Goal: Information Seeking & Learning: Learn about a topic

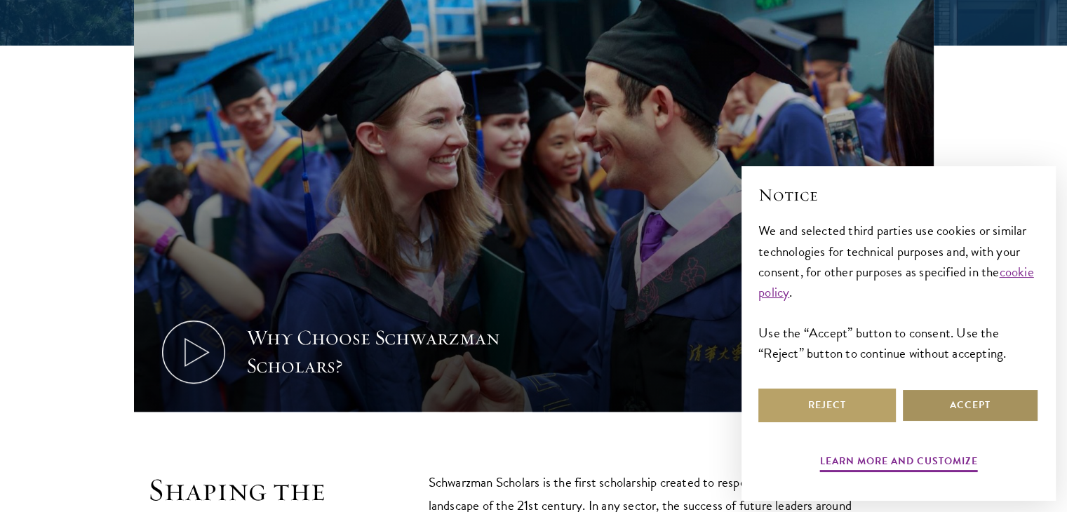
scroll to position [491, 0]
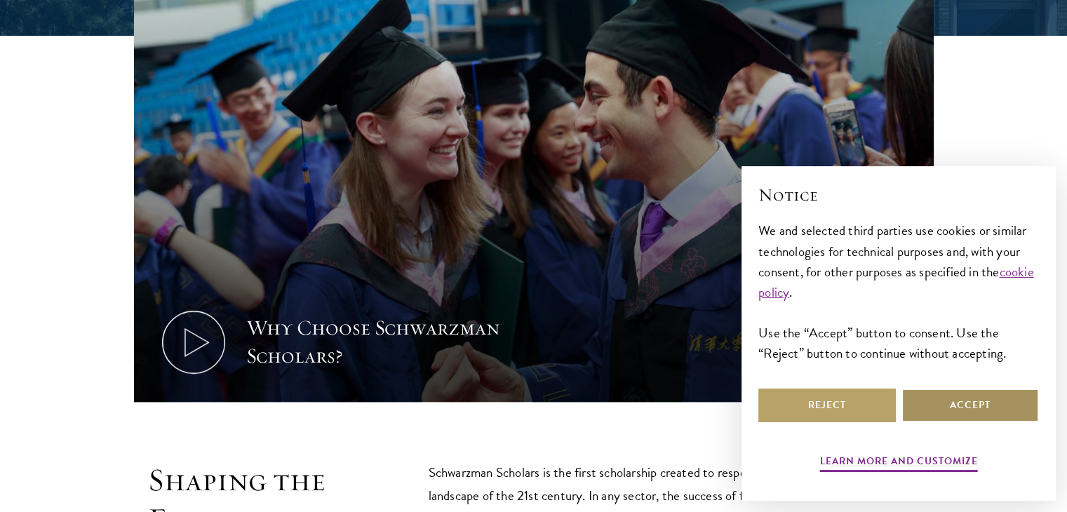
click at [966, 393] on button "Accept" at bounding box center [971, 406] width 138 height 34
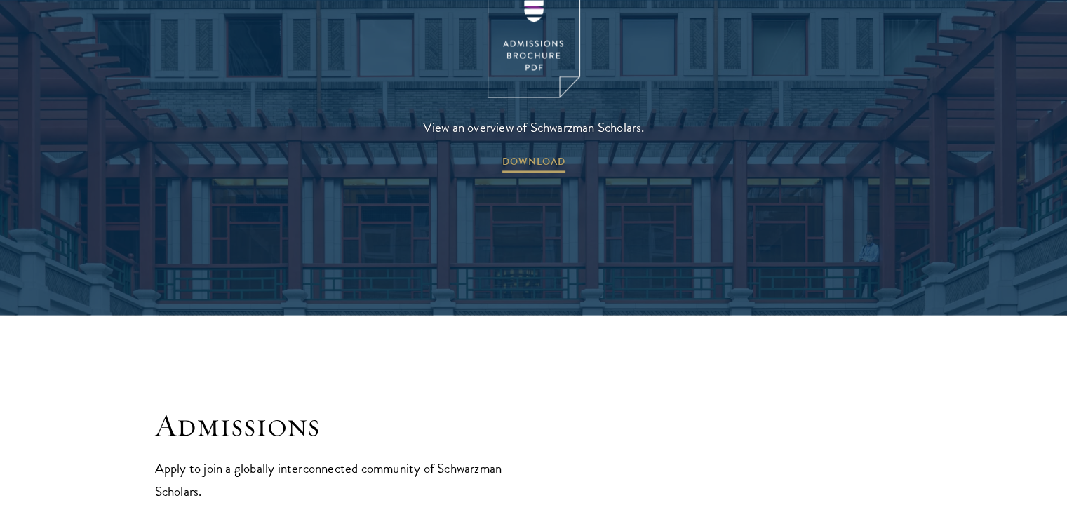
scroll to position [2246, 0]
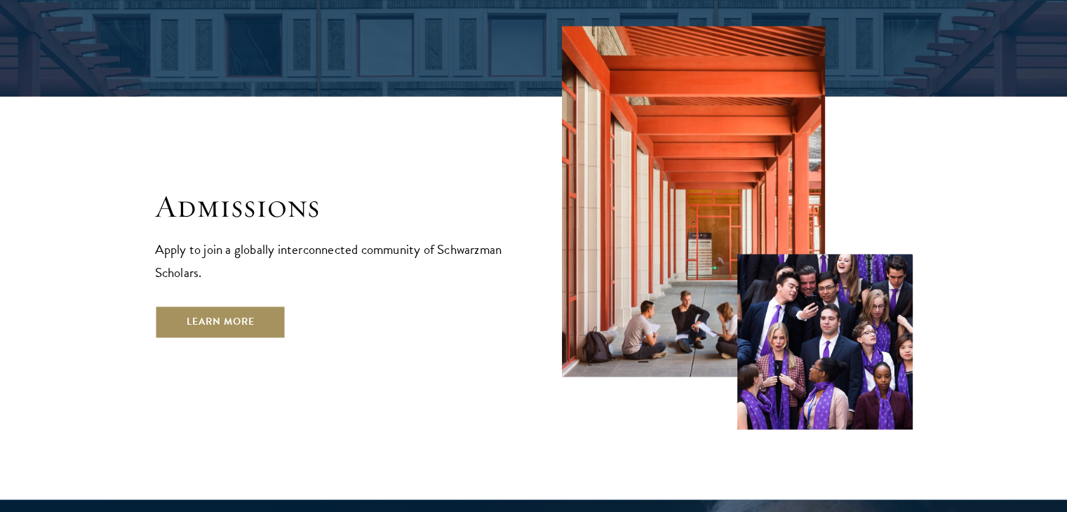
click at [244, 305] on link "Learn More" at bounding box center [220, 322] width 131 height 34
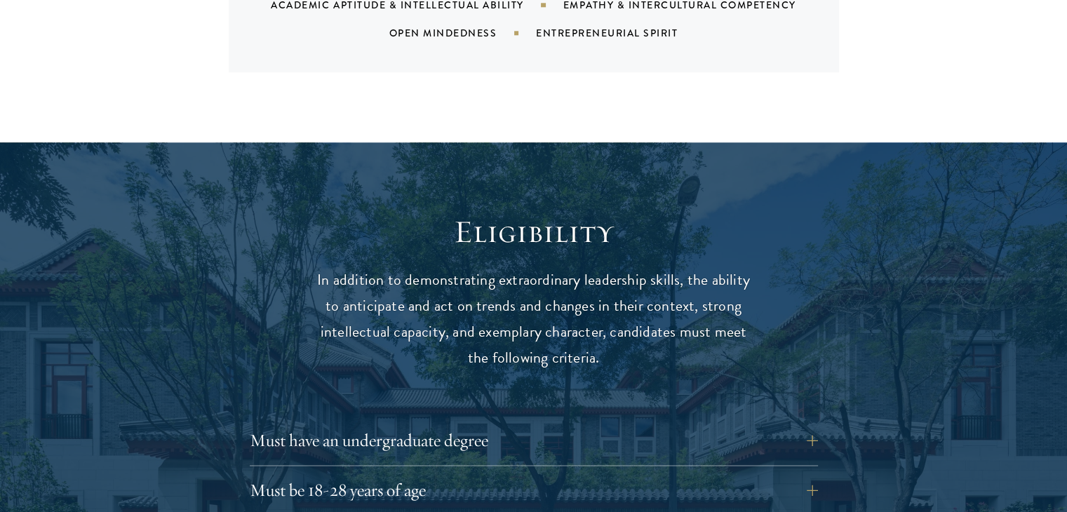
scroll to position [1754, 0]
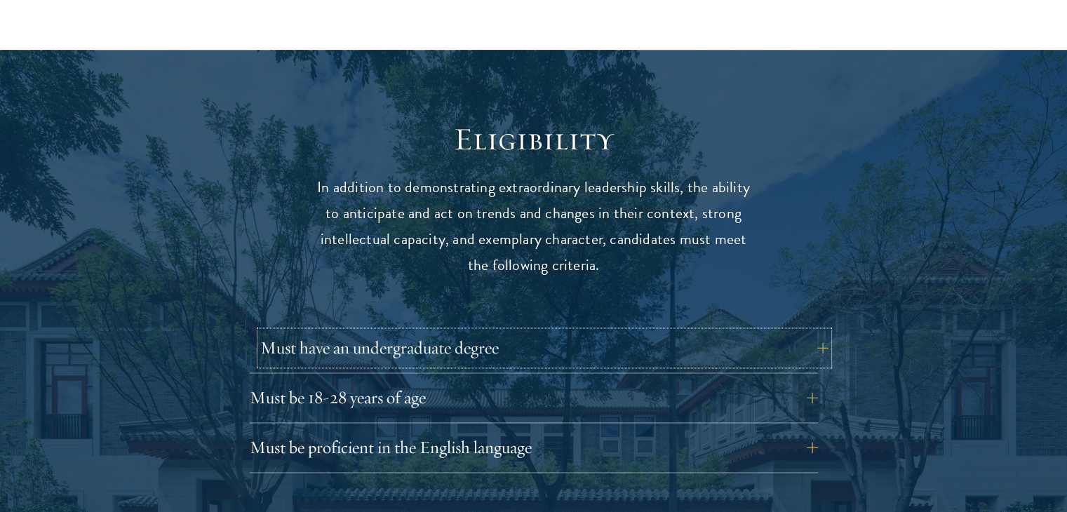
click at [429, 331] on button "Must have an undergraduate degree" at bounding box center [544, 348] width 568 height 34
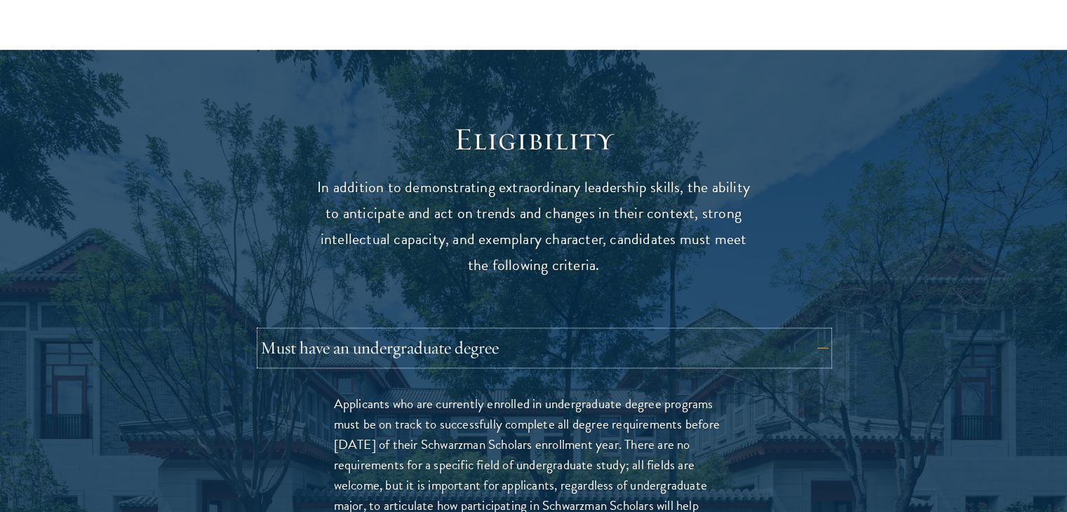
click at [432, 331] on button "Must have an undergraduate degree" at bounding box center [544, 348] width 568 height 34
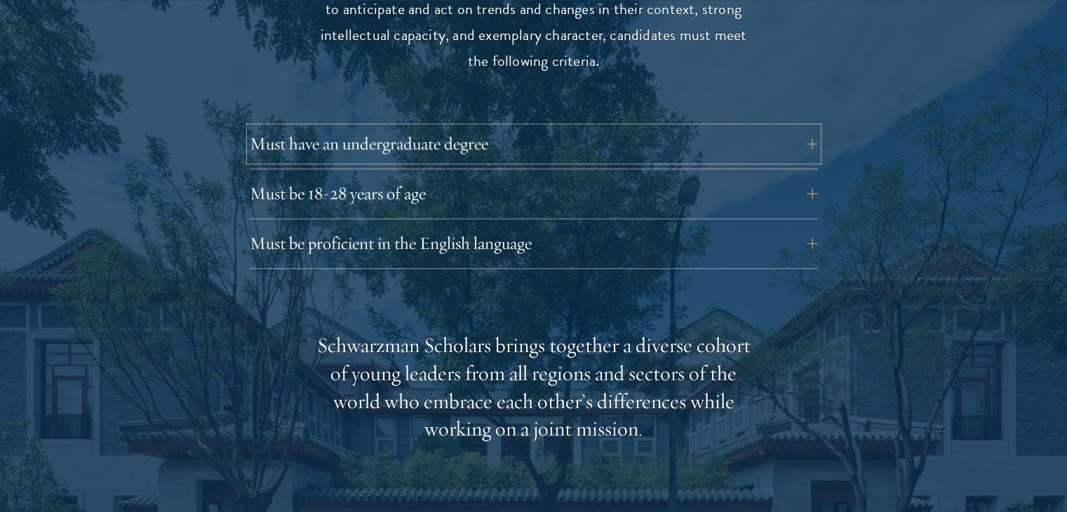
scroll to position [2035, 0]
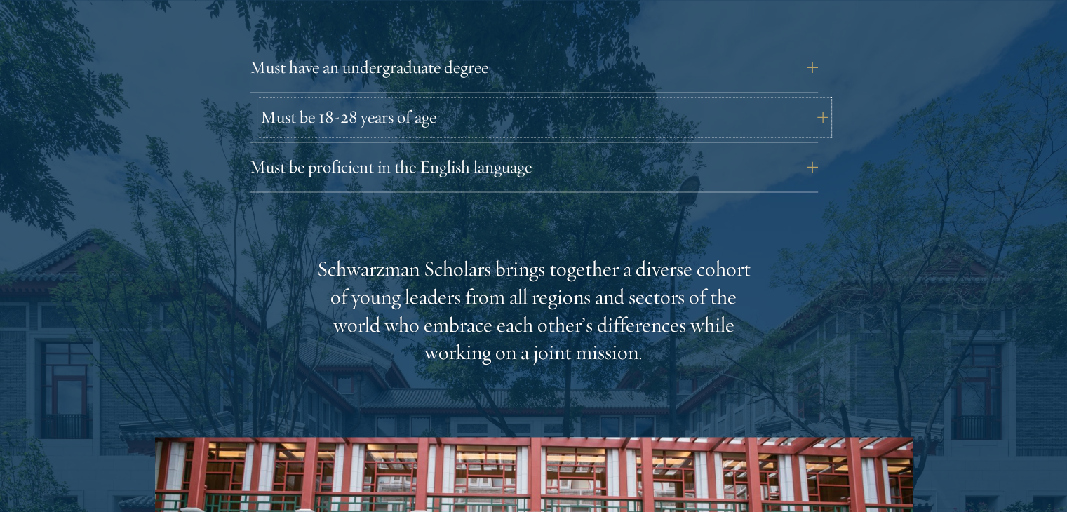
click at [446, 100] on button "Must be 18-28 years of age" at bounding box center [544, 117] width 568 height 34
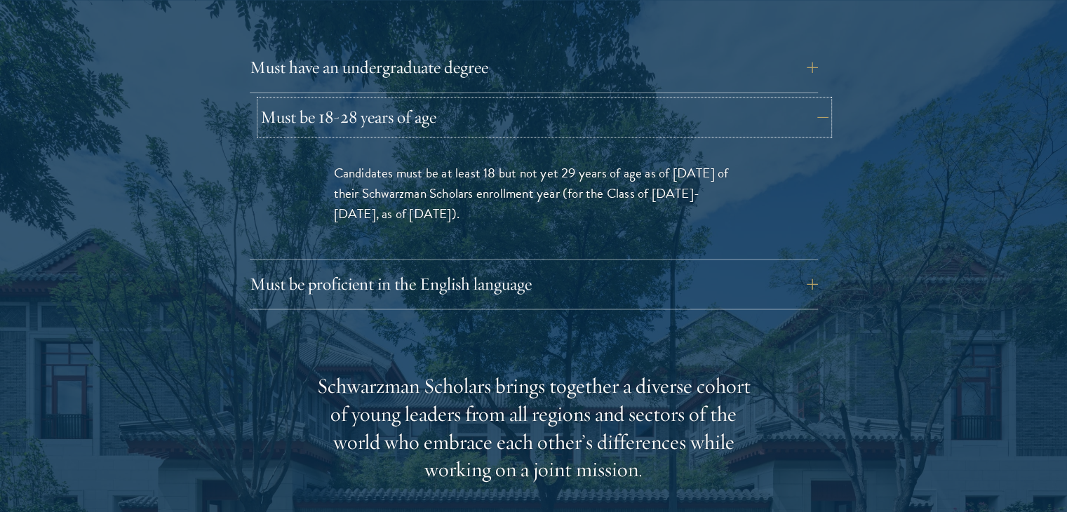
click at [448, 100] on button "Must be 18-28 years of age" at bounding box center [544, 117] width 568 height 34
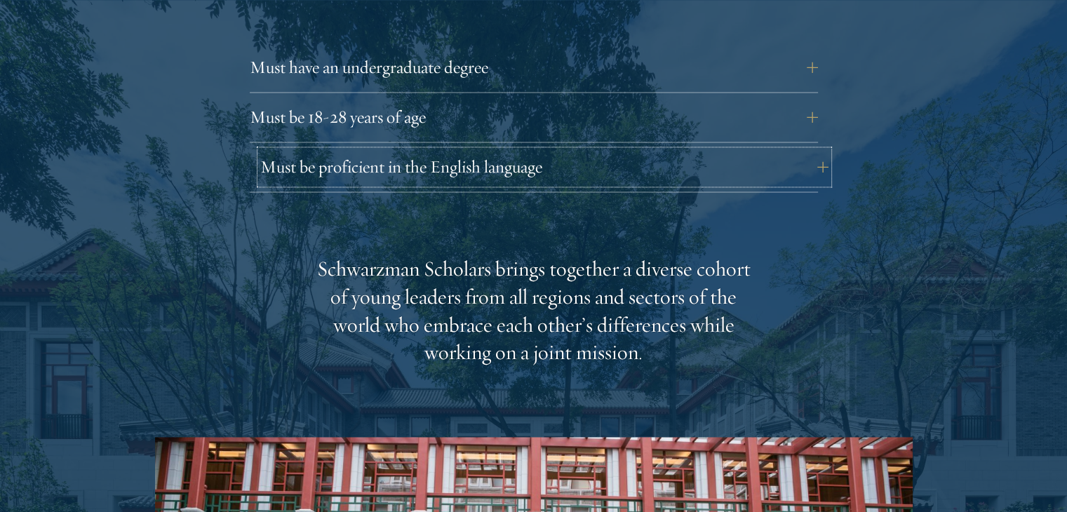
click at [441, 150] on button "Must be proficient in the English language" at bounding box center [544, 167] width 568 height 34
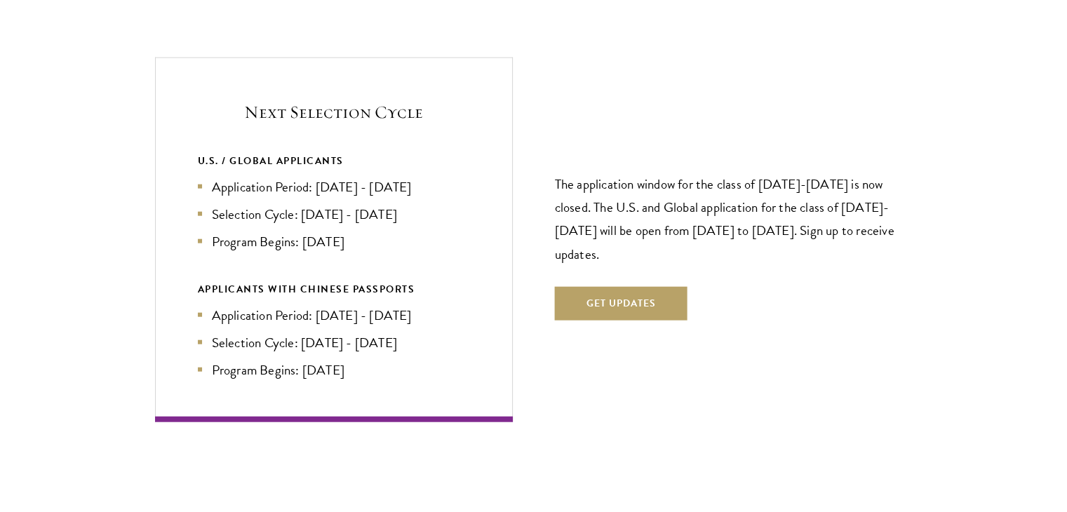
scroll to position [3368, 0]
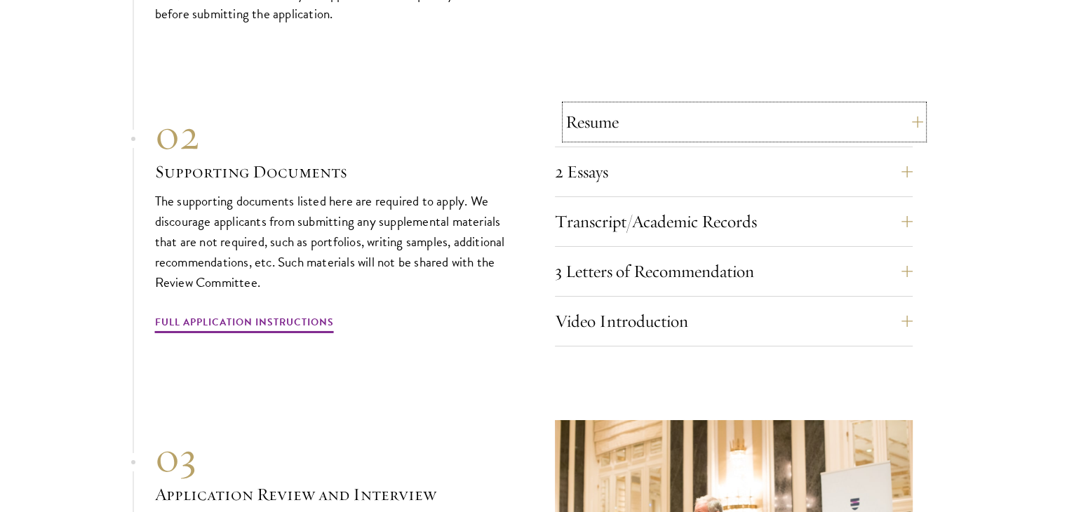
click at [739, 105] on button "Resume" at bounding box center [745, 122] width 358 height 34
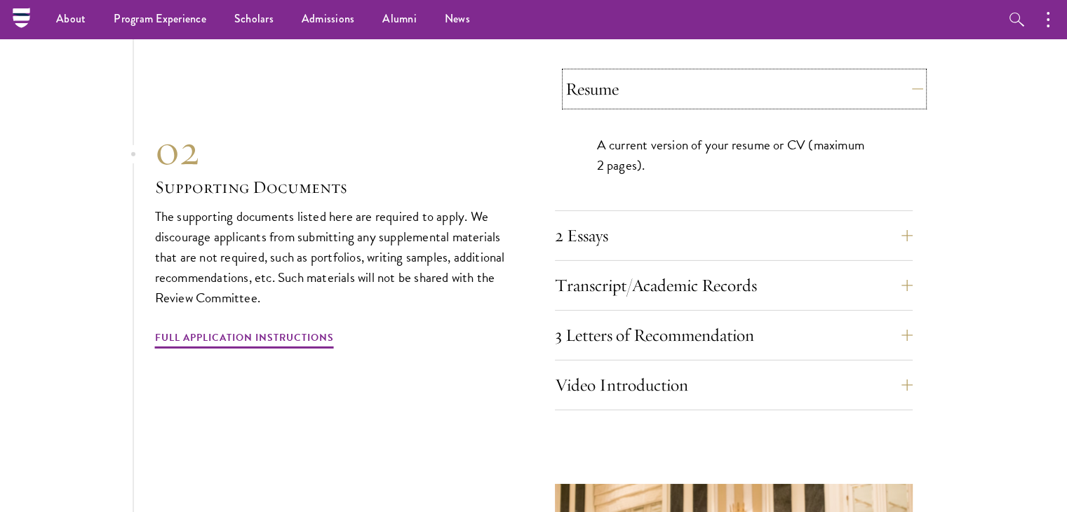
scroll to position [4396, 0]
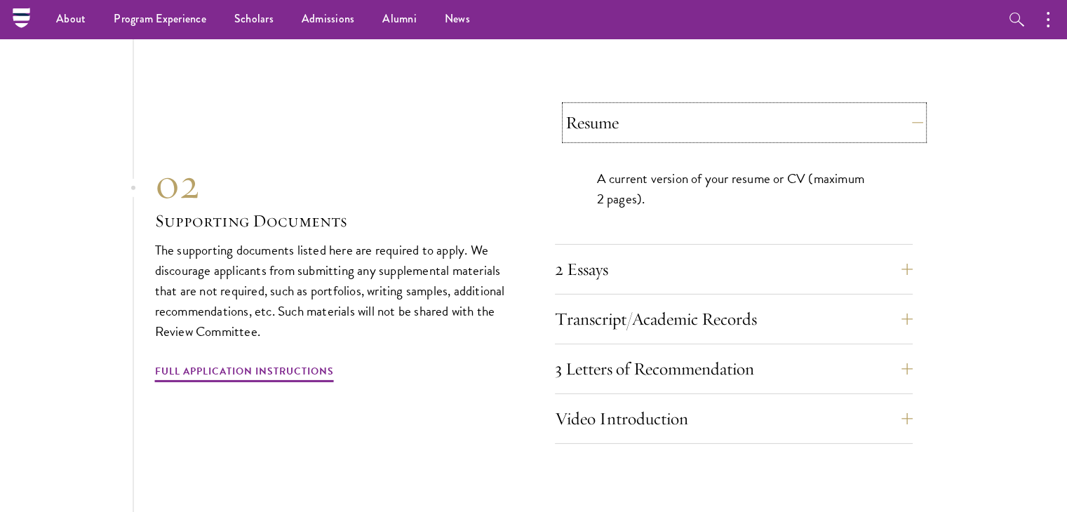
click at [739, 106] on button "Resume" at bounding box center [745, 123] width 358 height 34
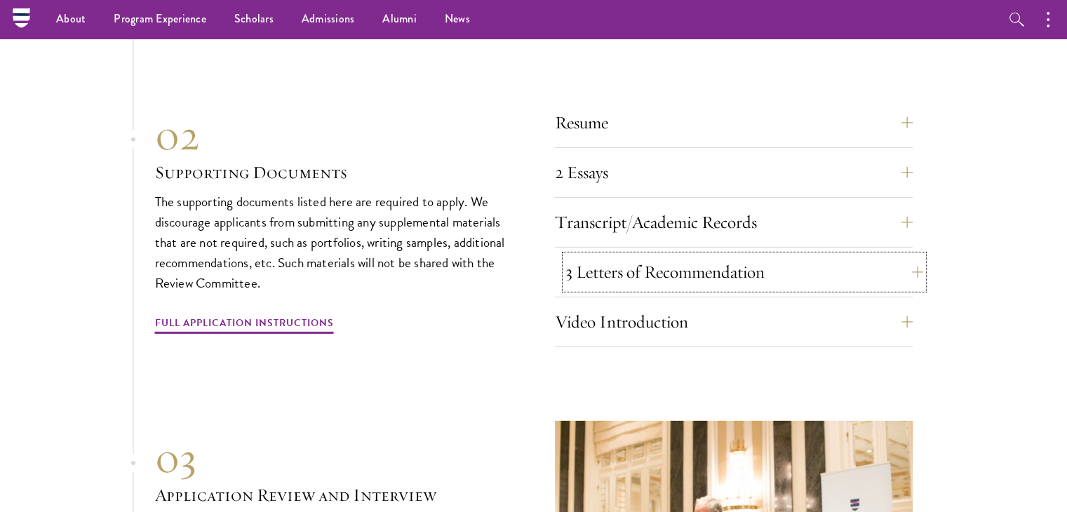
click at [668, 255] on button "3 Letters of Recommendation" at bounding box center [745, 272] width 358 height 34
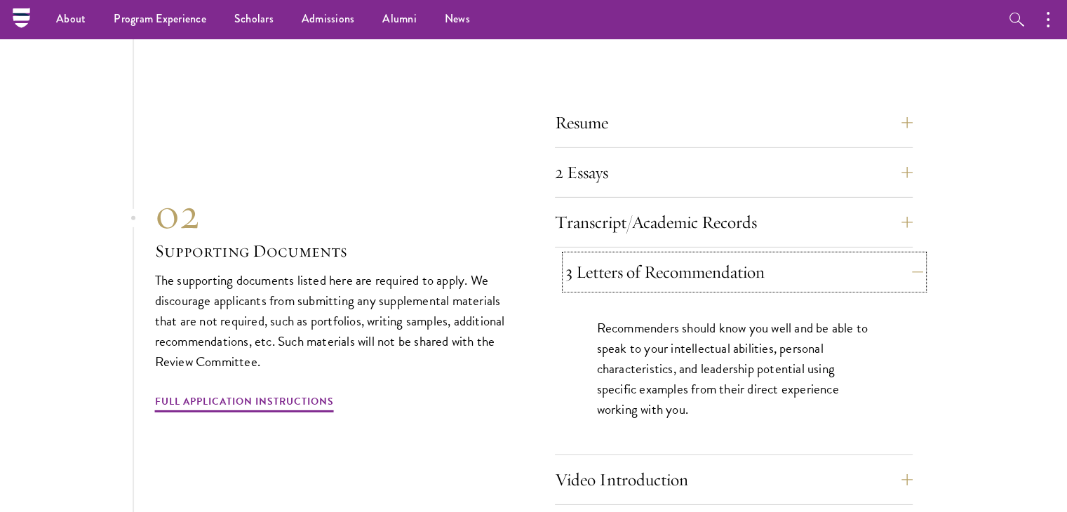
click at [668, 255] on button "3 Letters of Recommendation" at bounding box center [745, 272] width 358 height 34
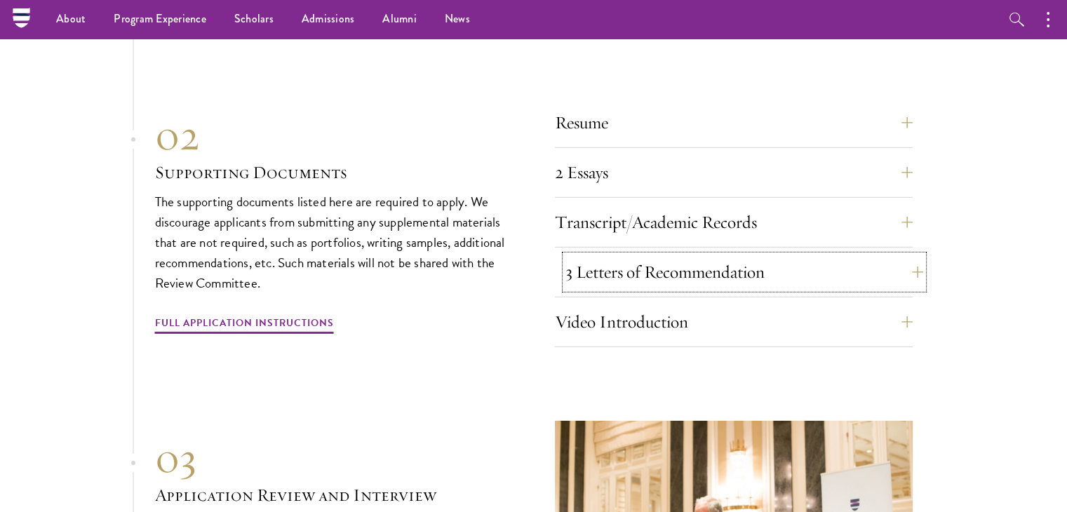
click at [682, 255] on button "3 Letters of Recommendation" at bounding box center [745, 272] width 358 height 34
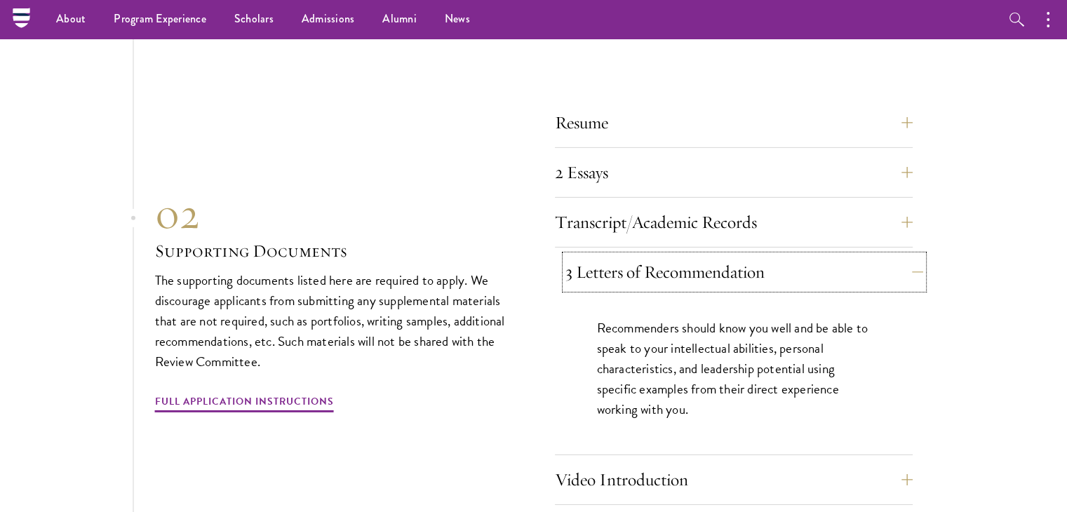
click at [684, 255] on button "3 Letters of Recommendation" at bounding box center [745, 272] width 358 height 34
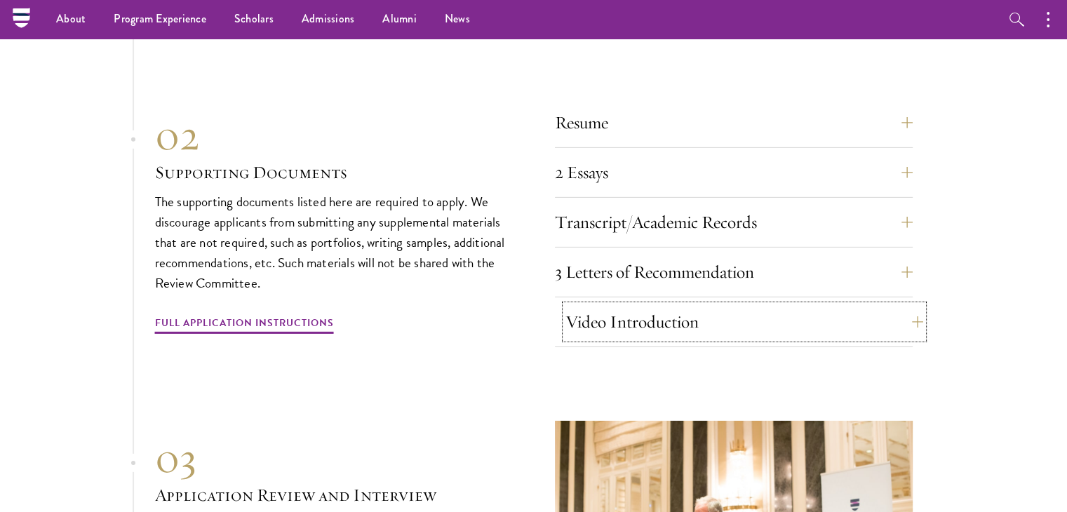
click at [662, 305] on button "Video Introduction" at bounding box center [745, 322] width 358 height 34
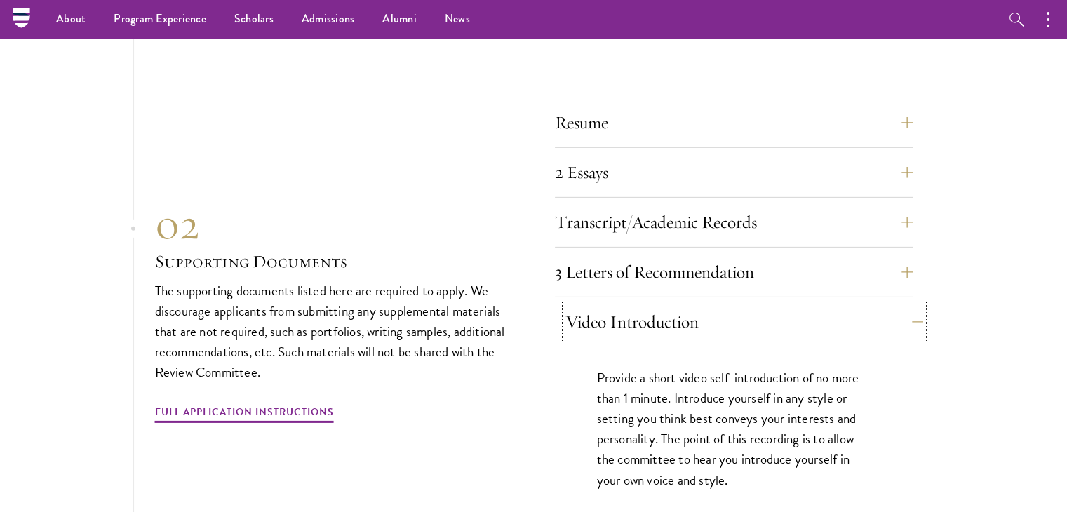
click at [648, 305] on button "Video Introduction" at bounding box center [745, 322] width 358 height 34
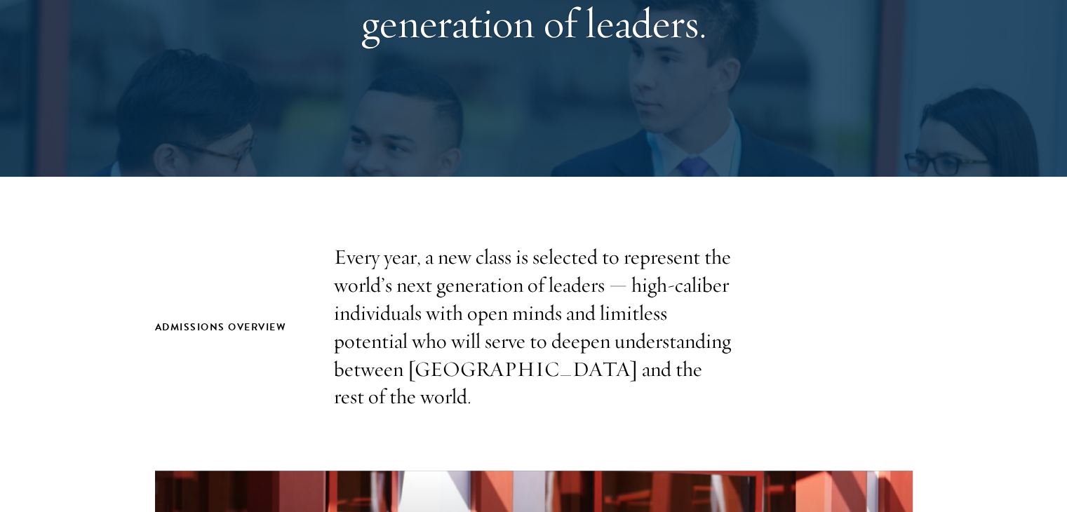
scroll to position [140, 0]
